Goal: Book appointment/travel/reservation

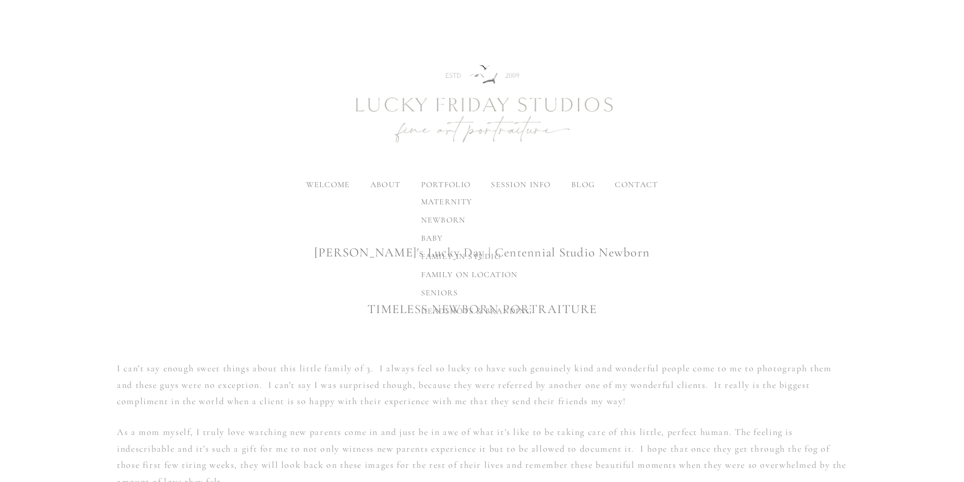
click at [450, 184] on label "portfolio" at bounding box center [446, 185] width 50 height 10
click at [0, 0] on input "portfolio" at bounding box center [0, 0] width 0 height 0
click at [501, 238] on span "baby" at bounding box center [502, 238] width 22 height 10
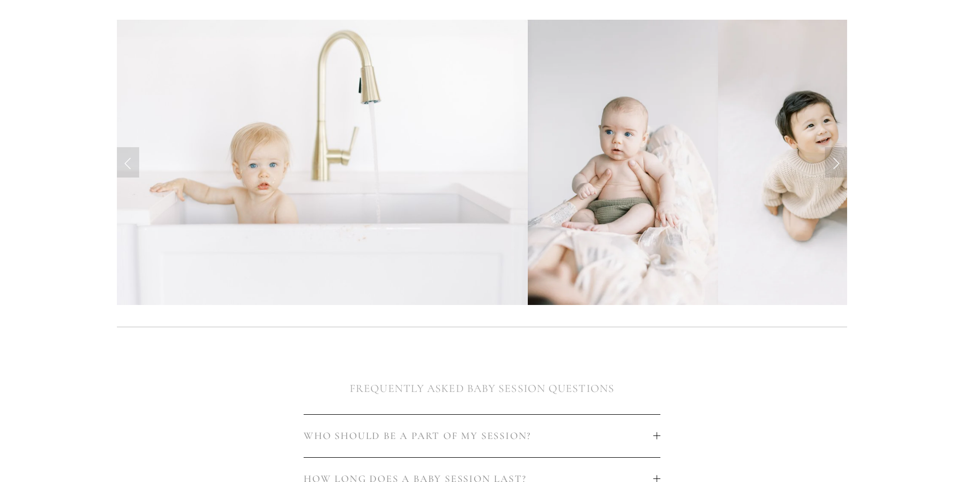
scroll to position [253, 0]
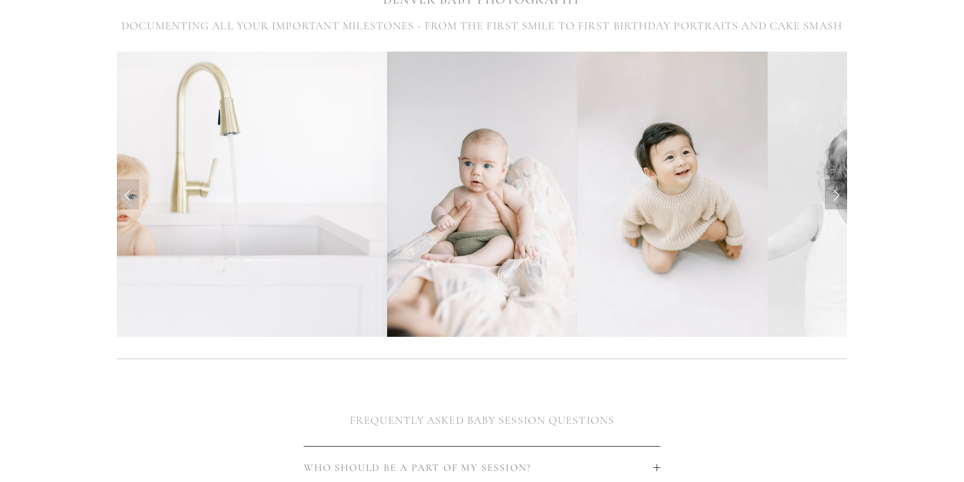
click at [834, 196] on link "Next Slide" at bounding box center [836, 194] width 22 height 30
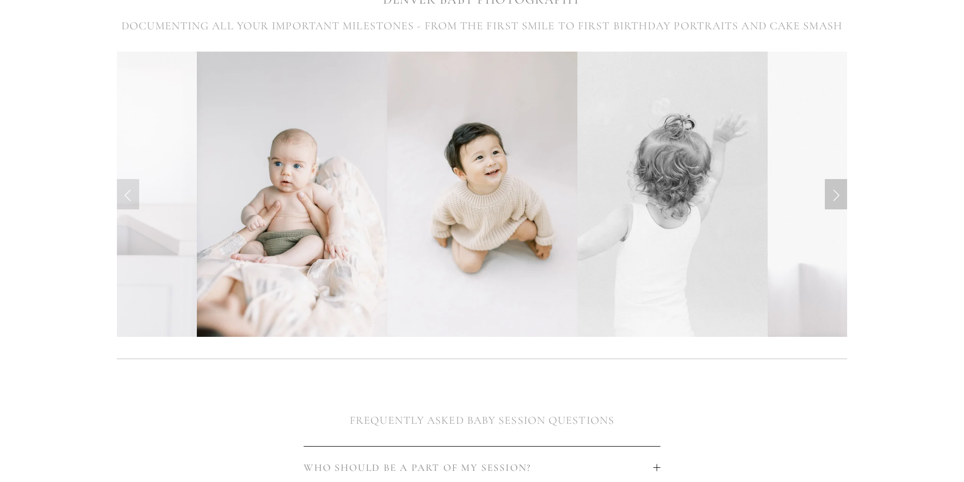
click at [834, 196] on link "Next Slide" at bounding box center [836, 194] width 22 height 30
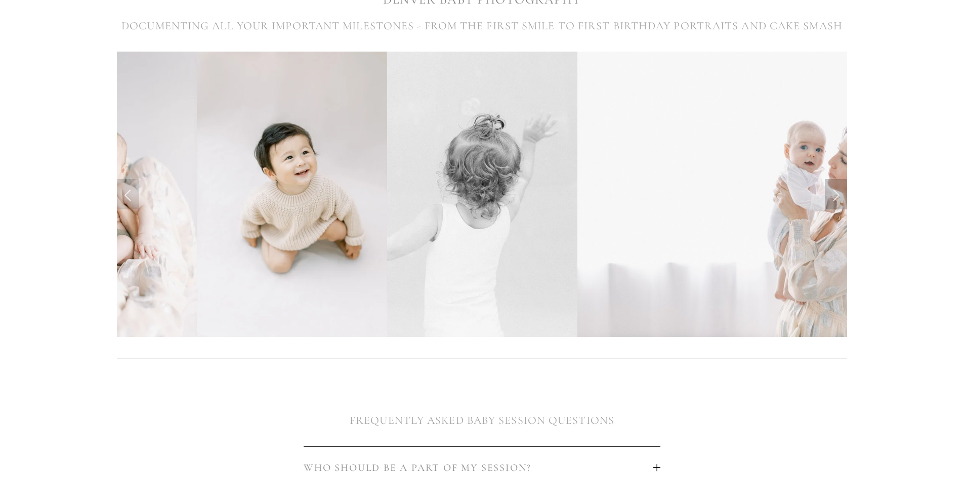
click at [837, 196] on link "Next Slide" at bounding box center [836, 194] width 22 height 30
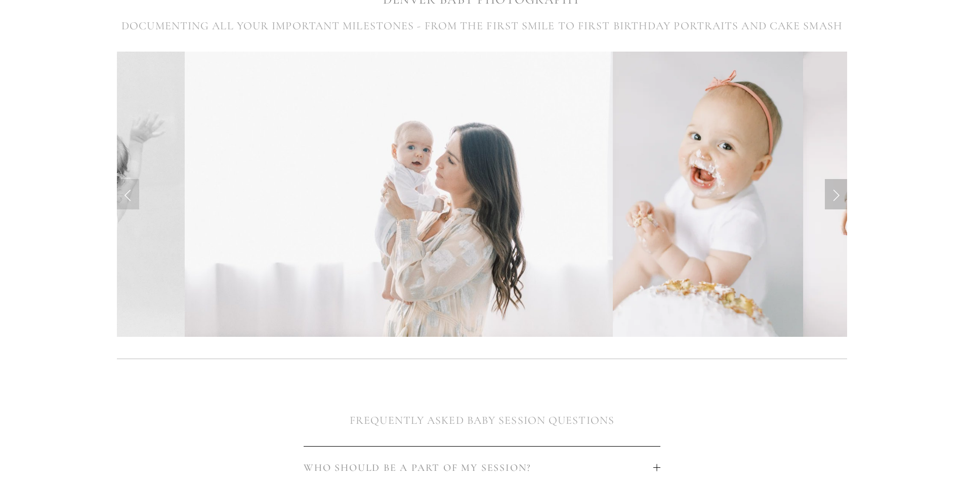
click at [837, 196] on link "Next Slide" at bounding box center [836, 194] width 22 height 30
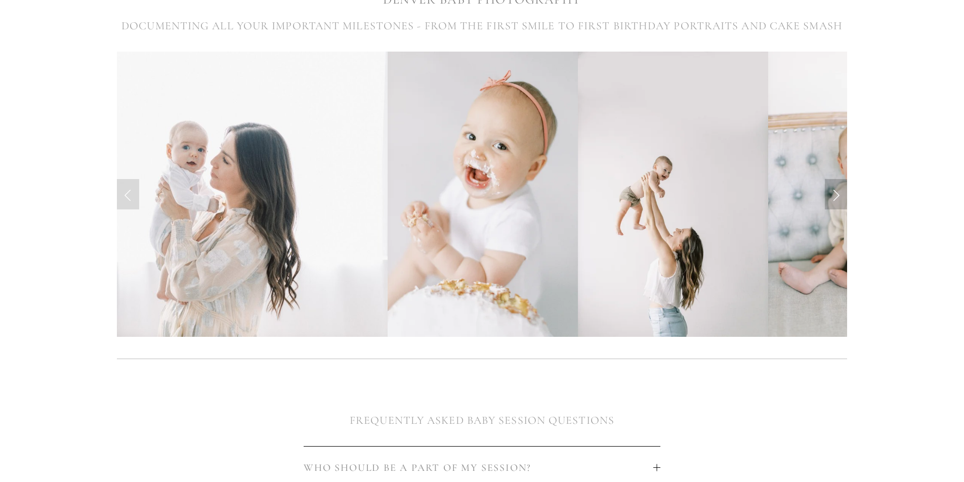
click at [837, 196] on link "Next Slide" at bounding box center [836, 194] width 22 height 30
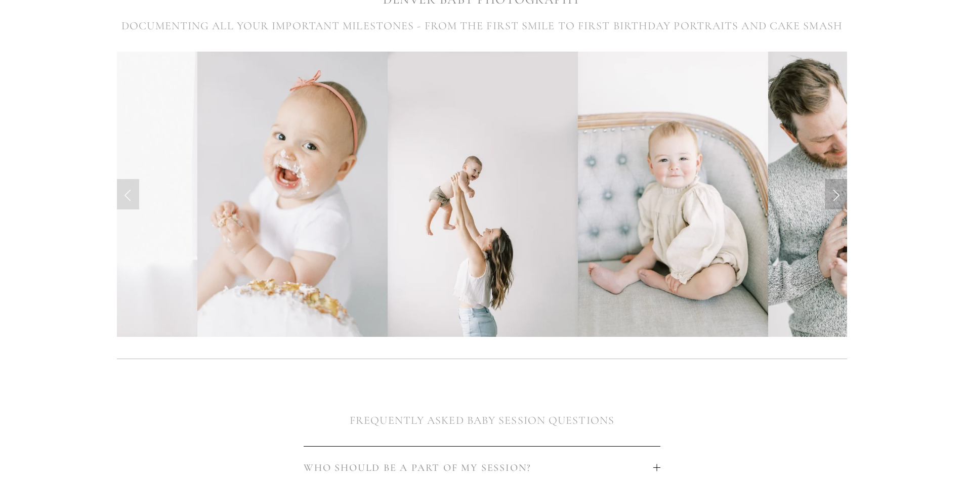
click at [837, 196] on link "Next Slide" at bounding box center [836, 194] width 22 height 30
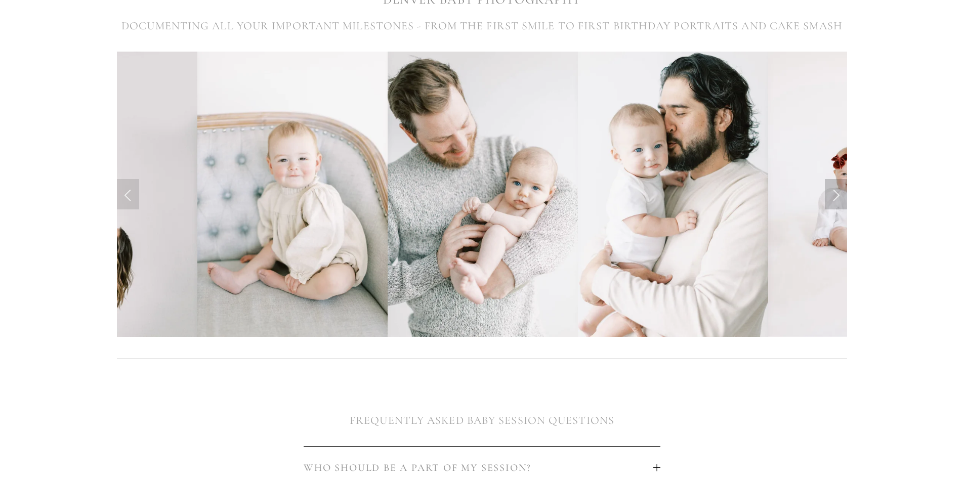
click at [837, 196] on link "Next Slide" at bounding box center [836, 194] width 22 height 30
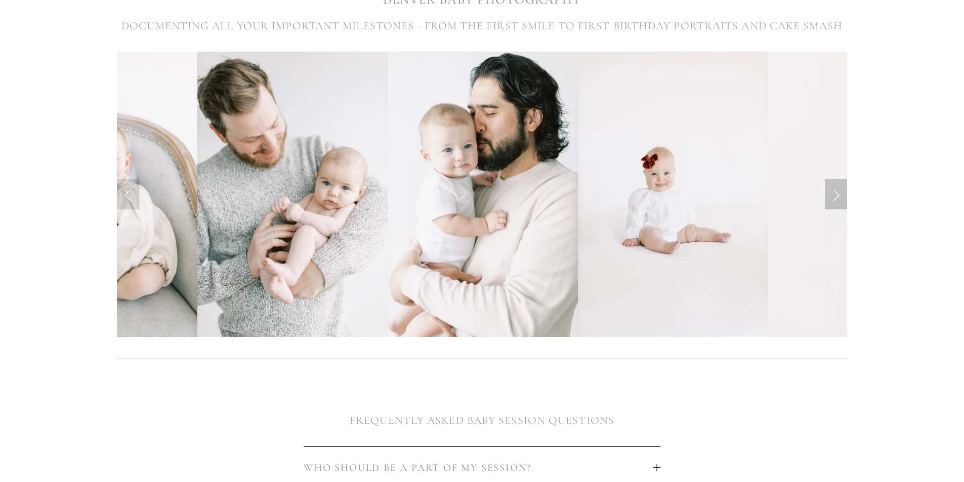
click at [837, 196] on link "Next Slide" at bounding box center [836, 194] width 22 height 30
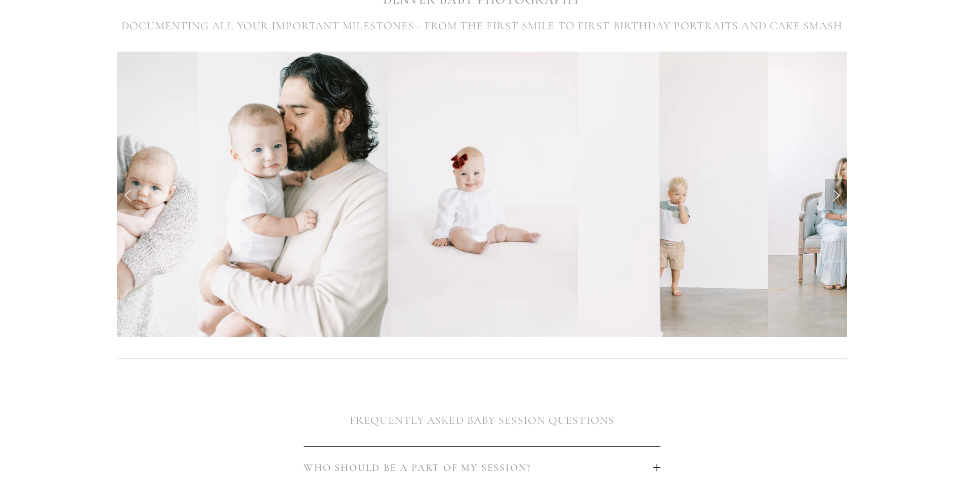
click at [837, 196] on link "Next Slide" at bounding box center [836, 194] width 22 height 30
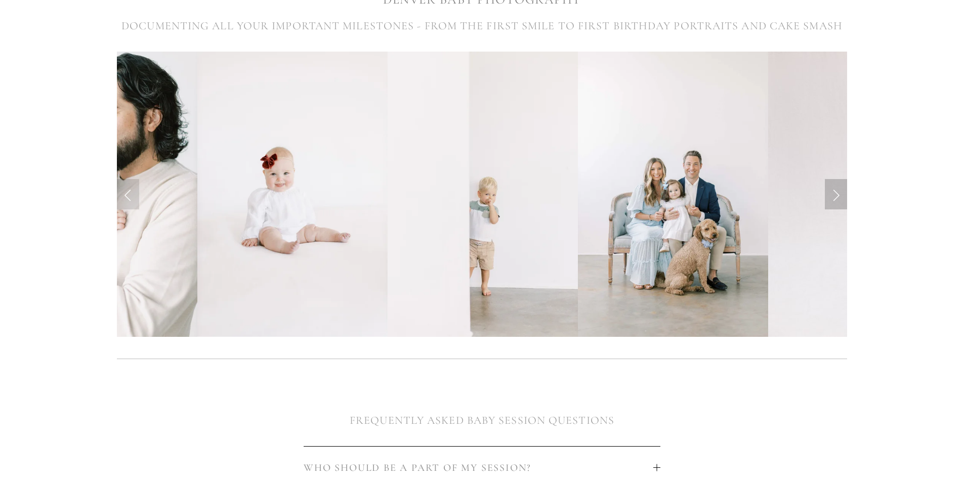
click at [837, 196] on link "Next Slide" at bounding box center [836, 194] width 22 height 30
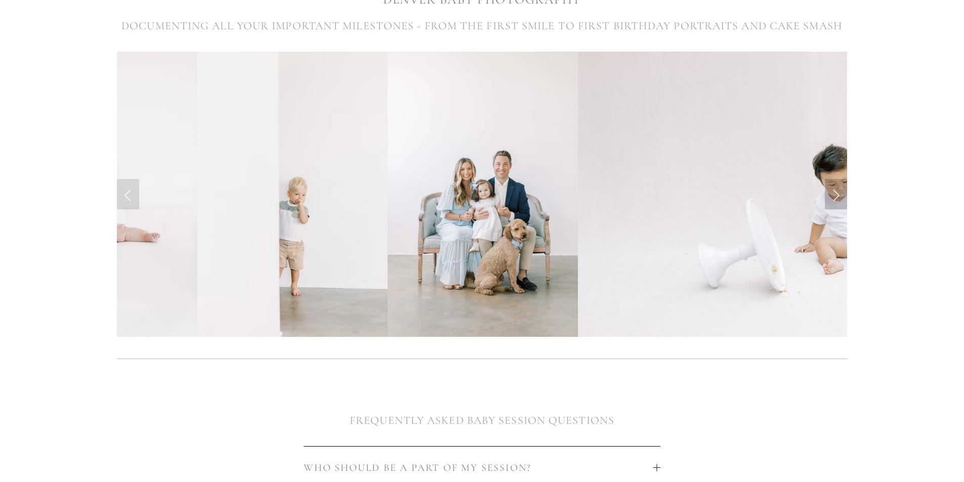
click at [837, 196] on link "Next Slide" at bounding box center [836, 194] width 22 height 30
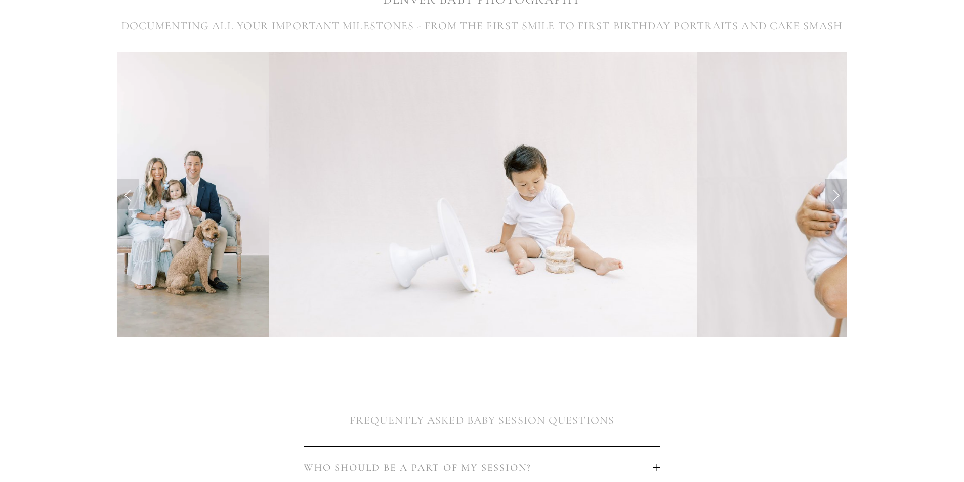
click at [837, 196] on link "Next Slide" at bounding box center [836, 194] width 22 height 30
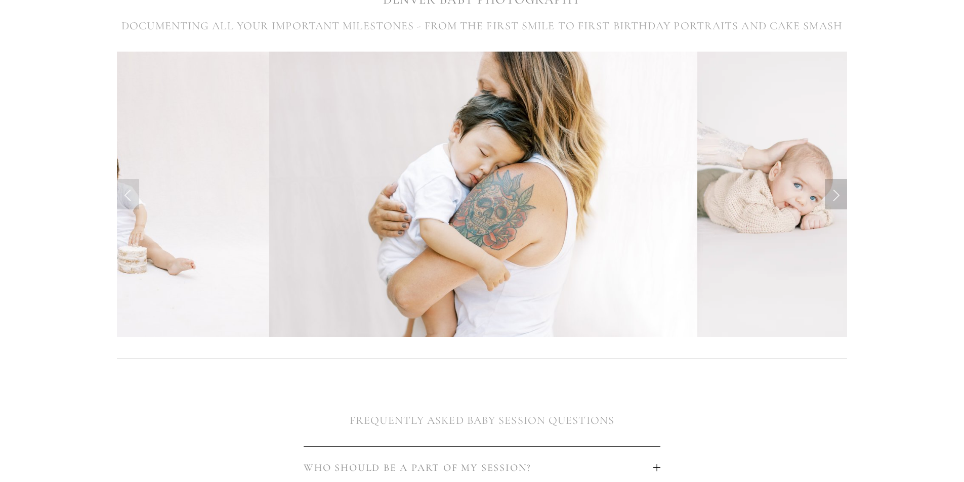
click at [837, 196] on link "Next Slide" at bounding box center [836, 194] width 22 height 30
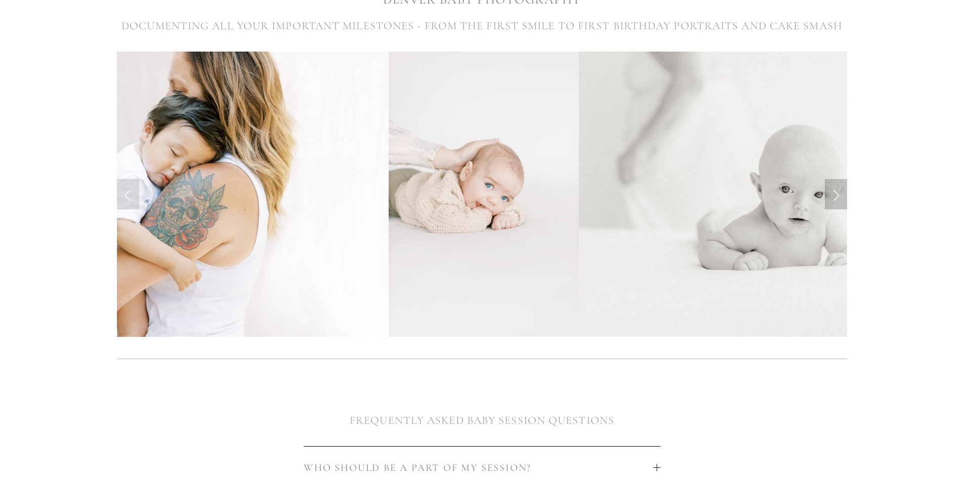
click at [837, 196] on link "Next Slide" at bounding box center [836, 194] width 22 height 30
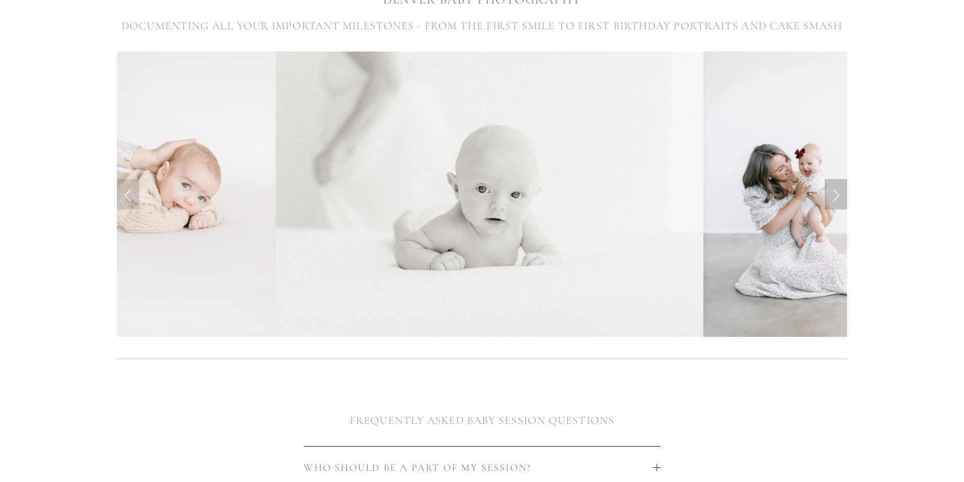
click at [837, 196] on link "Next Slide" at bounding box center [836, 194] width 22 height 30
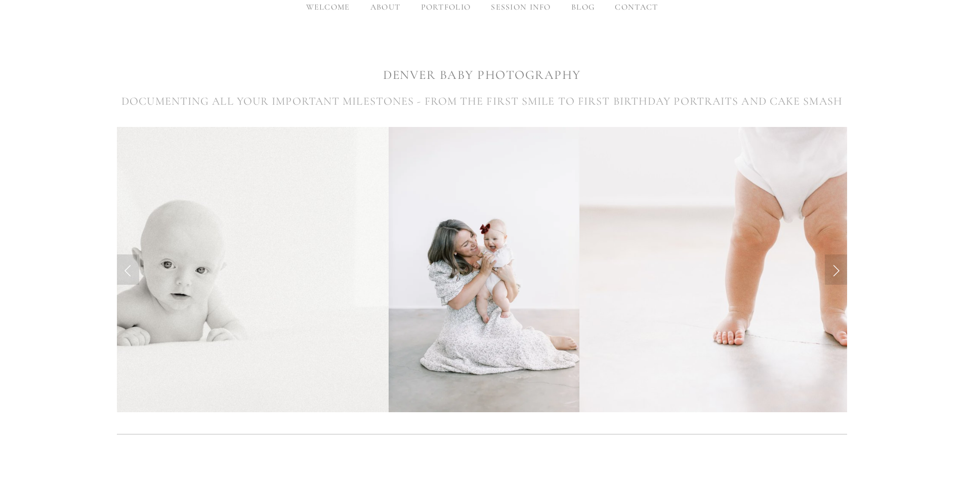
scroll to position [152, 0]
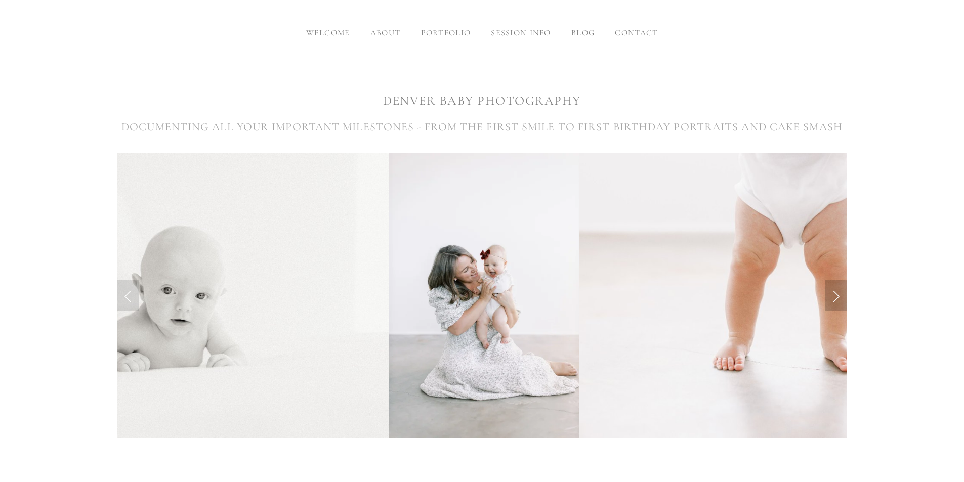
click at [835, 299] on link "Next Slide" at bounding box center [836, 295] width 22 height 30
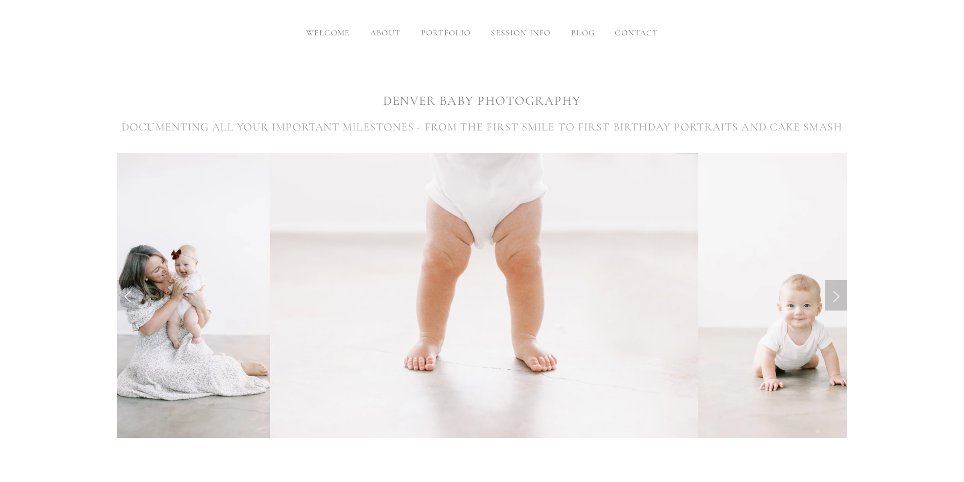
click at [835, 299] on link "Next Slide" at bounding box center [836, 295] width 22 height 30
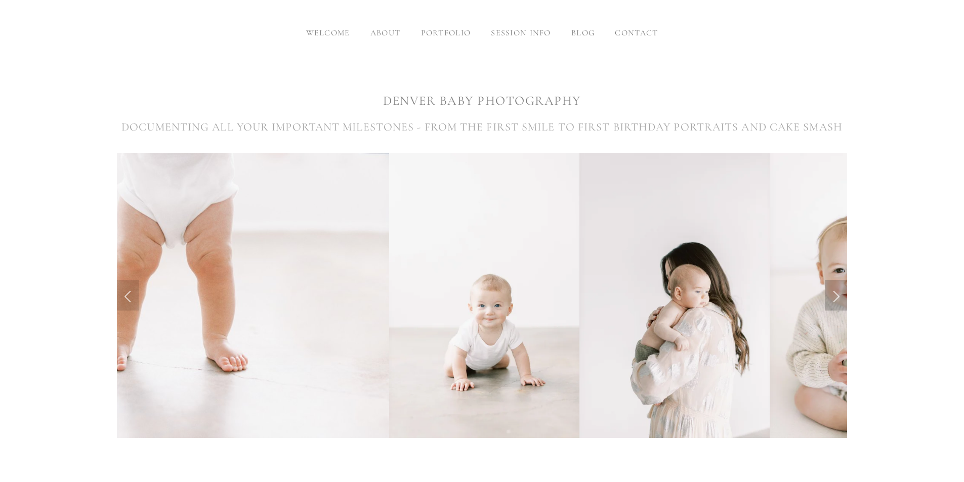
click at [835, 299] on link "Next Slide" at bounding box center [836, 295] width 22 height 30
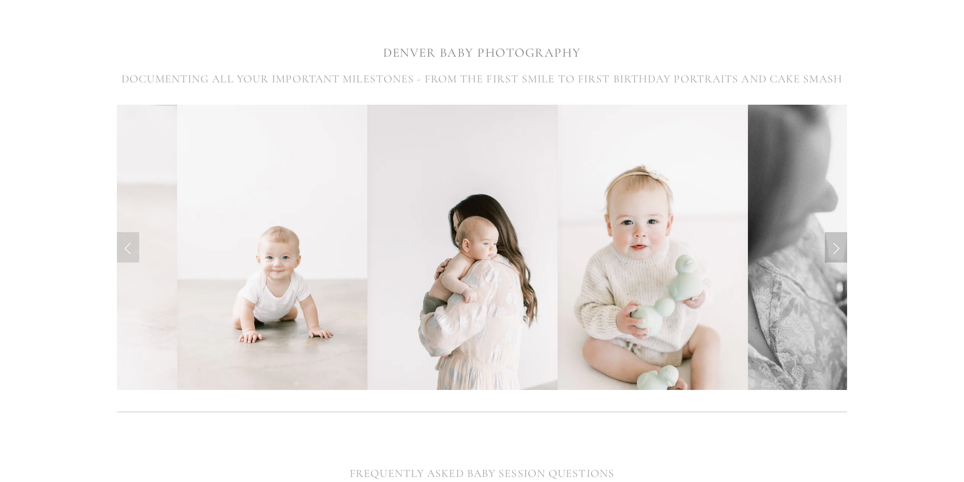
scroll to position [202, 0]
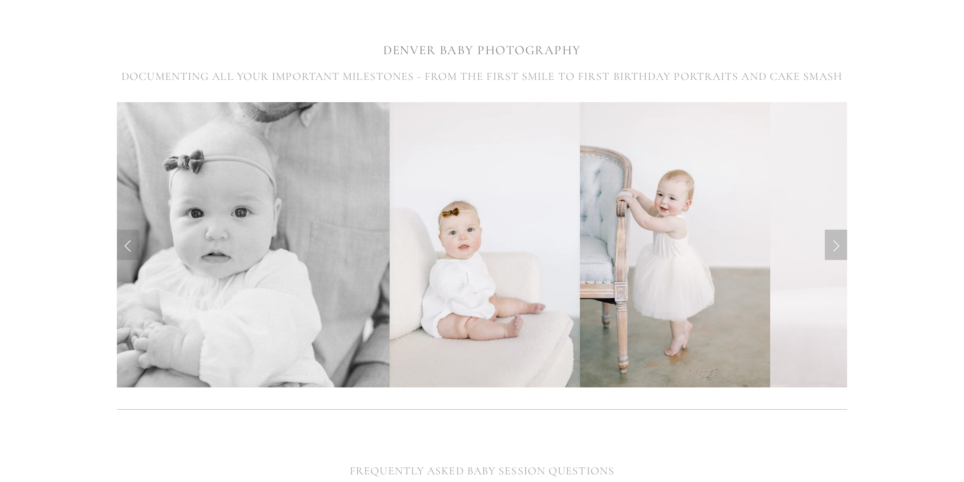
click at [839, 249] on link "Next Slide" at bounding box center [836, 245] width 22 height 30
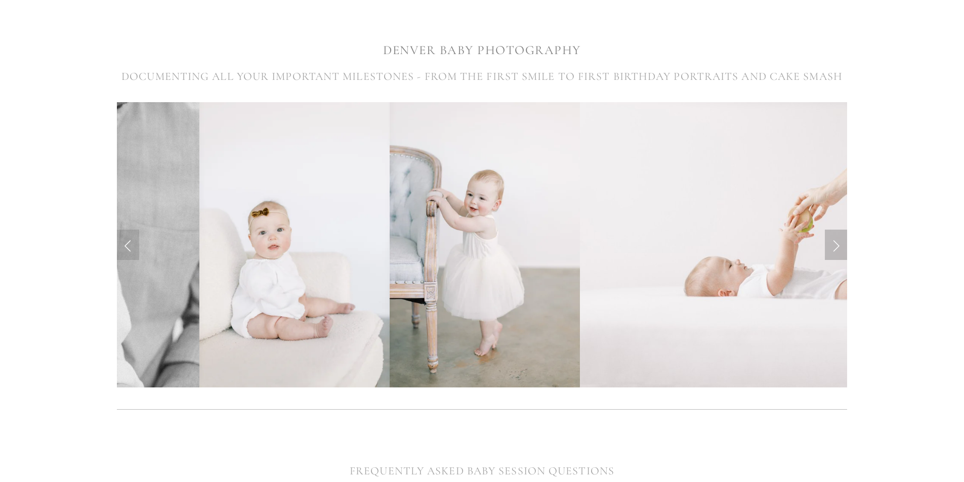
click at [839, 249] on link "Next Slide" at bounding box center [836, 245] width 22 height 30
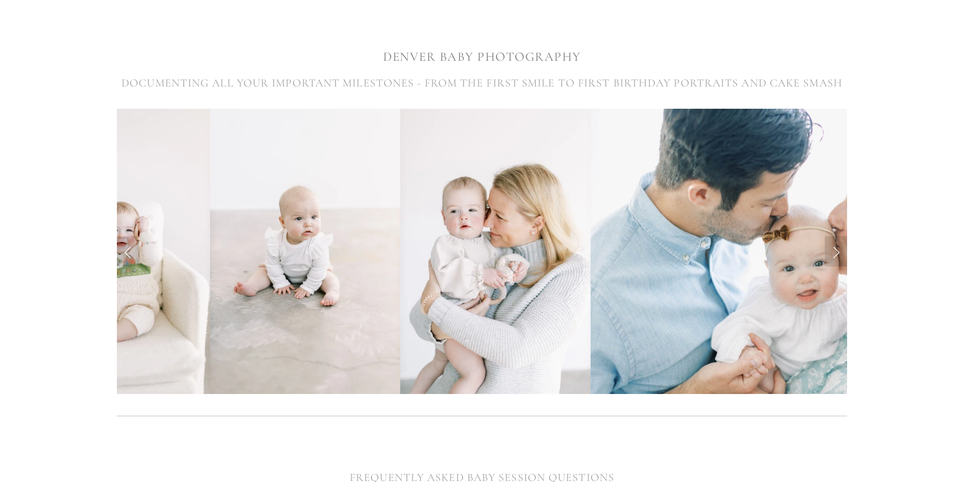
scroll to position [0, 0]
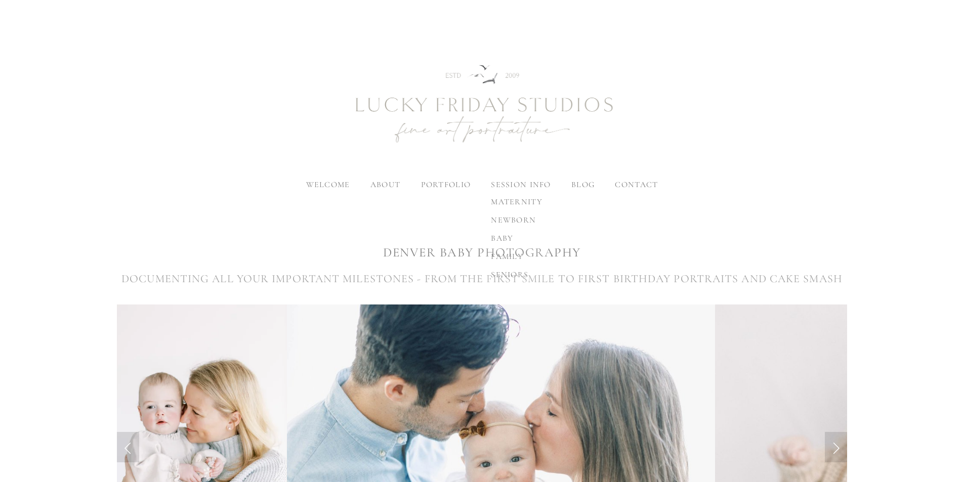
click at [503, 238] on span "baby" at bounding box center [502, 238] width 22 height 10
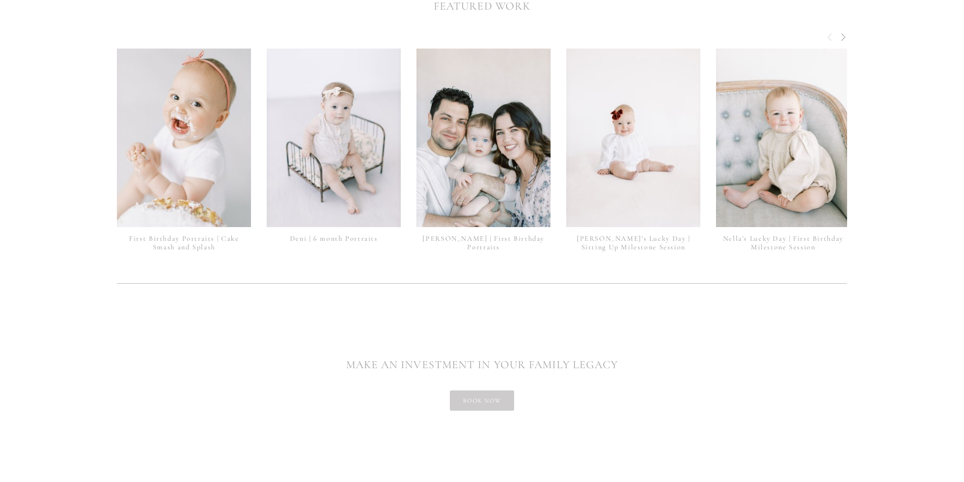
scroll to position [2231, 0]
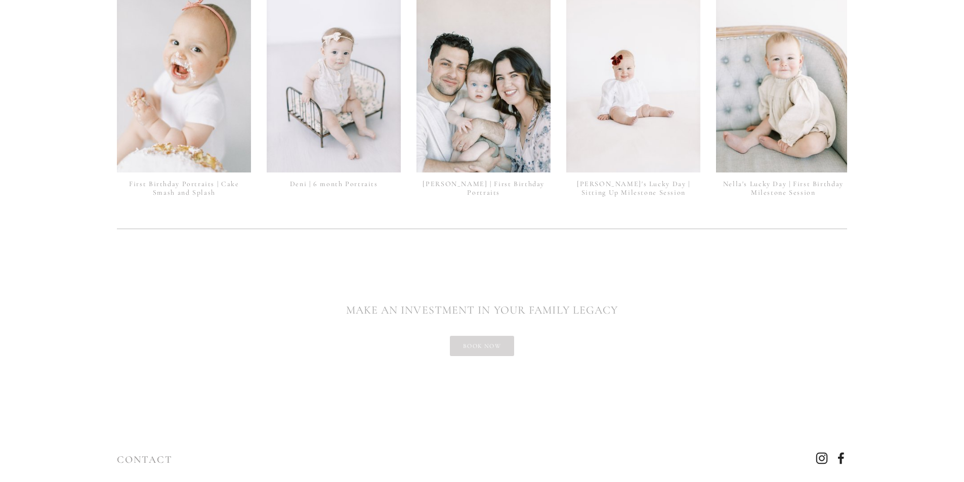
click at [498, 336] on link "book now" at bounding box center [482, 346] width 64 height 20
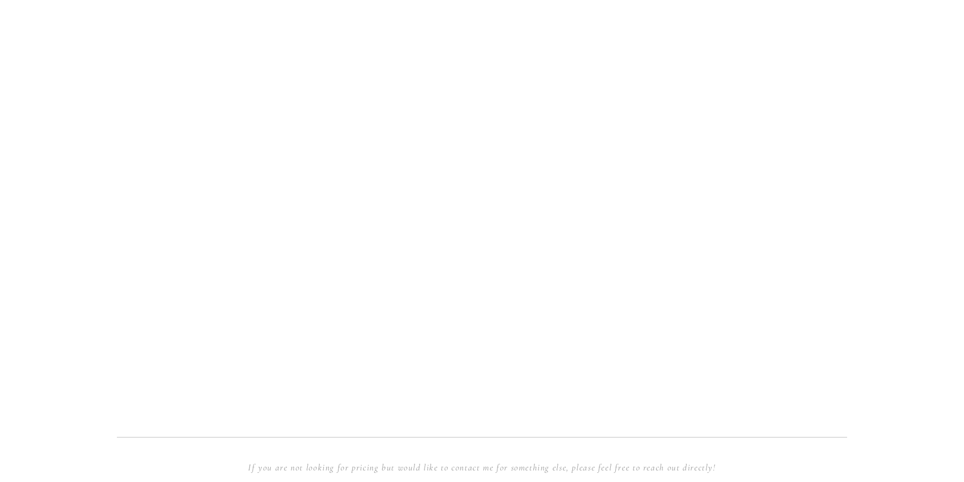
scroll to position [997, 0]
